Goal: Navigation & Orientation: Find specific page/section

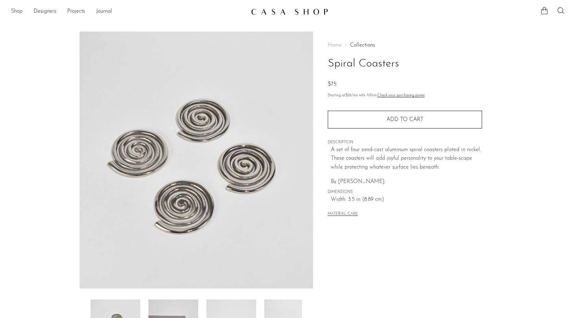
click at [17, 9] on link "Shop" at bounding box center [17, 11] width 12 height 9
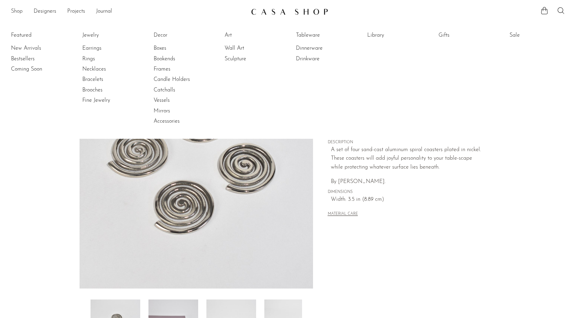
click at [16, 13] on link "Shop" at bounding box center [17, 11] width 12 height 9
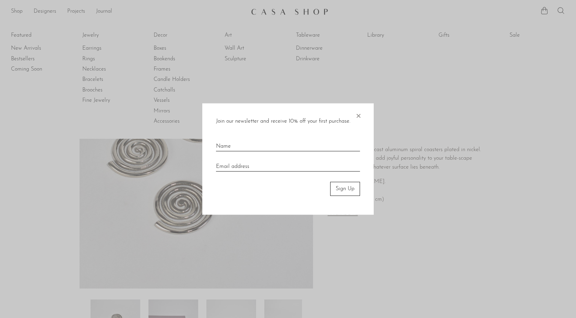
click at [357, 117] on span "×" at bounding box center [358, 114] width 7 height 22
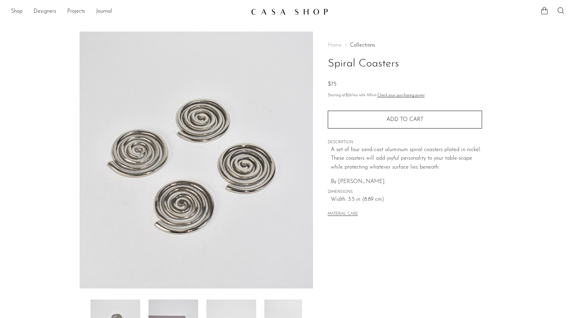
click at [303, 7] on link at bounding box center [288, 11] width 74 height 12
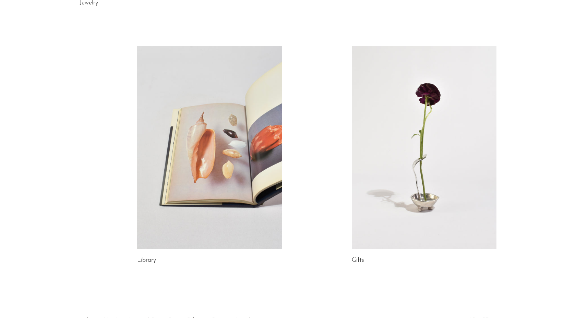
scroll to position [301, 0]
click at [246, 121] on link at bounding box center [209, 147] width 145 height 203
click at [396, 155] on link at bounding box center [424, 147] width 145 height 203
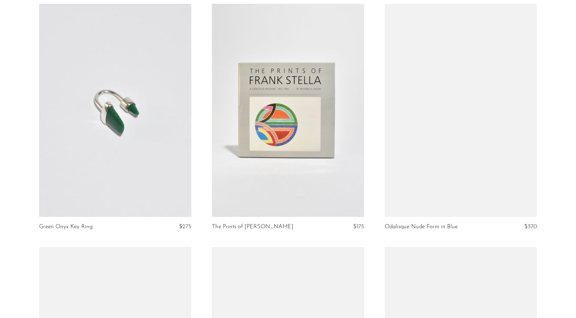
scroll to position [1285, 0]
